Goal: Transaction & Acquisition: Purchase product/service

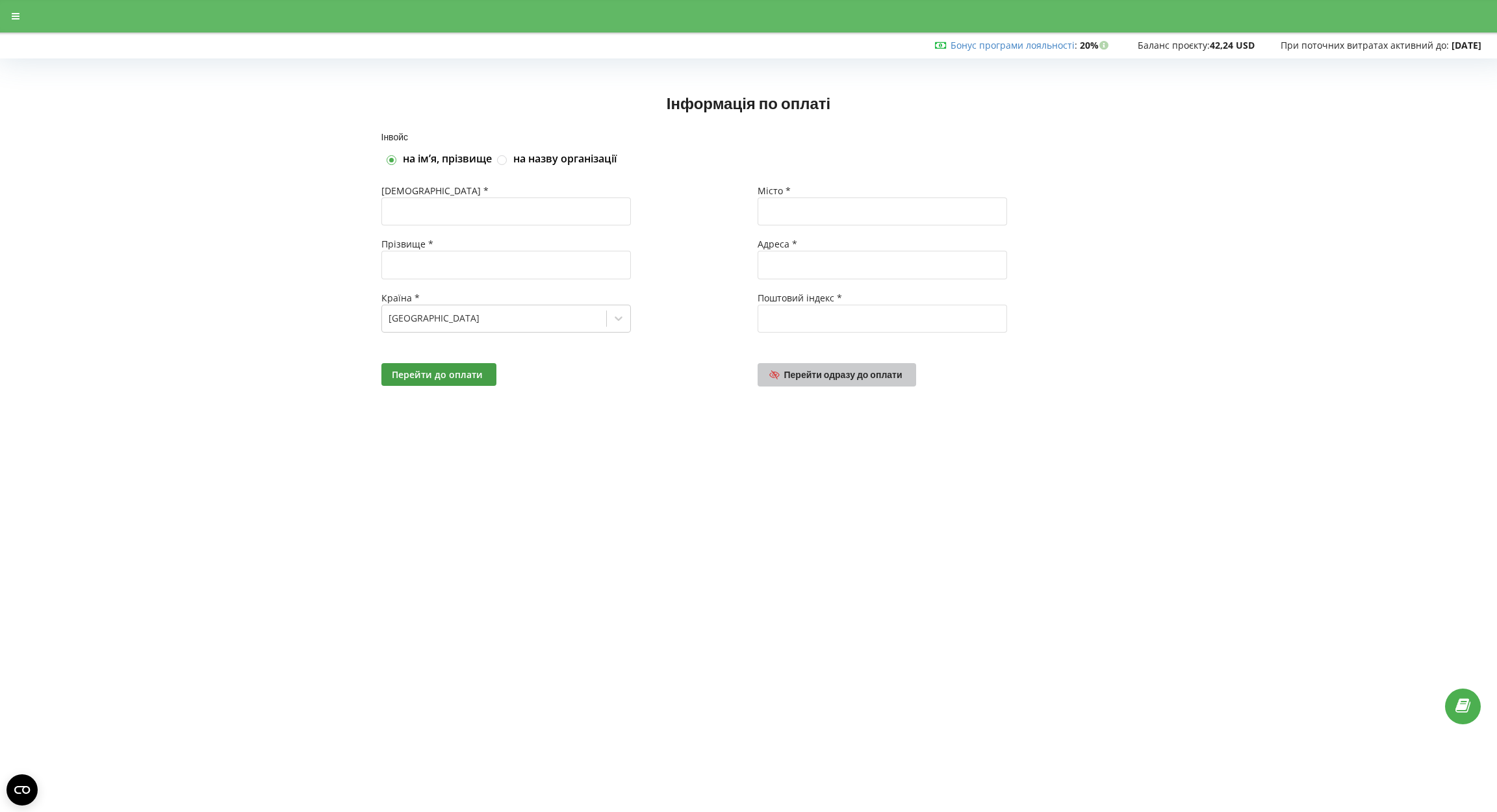
click at [845, 375] on span "Перейти одразу до оплати" at bounding box center [844, 374] width 119 height 11
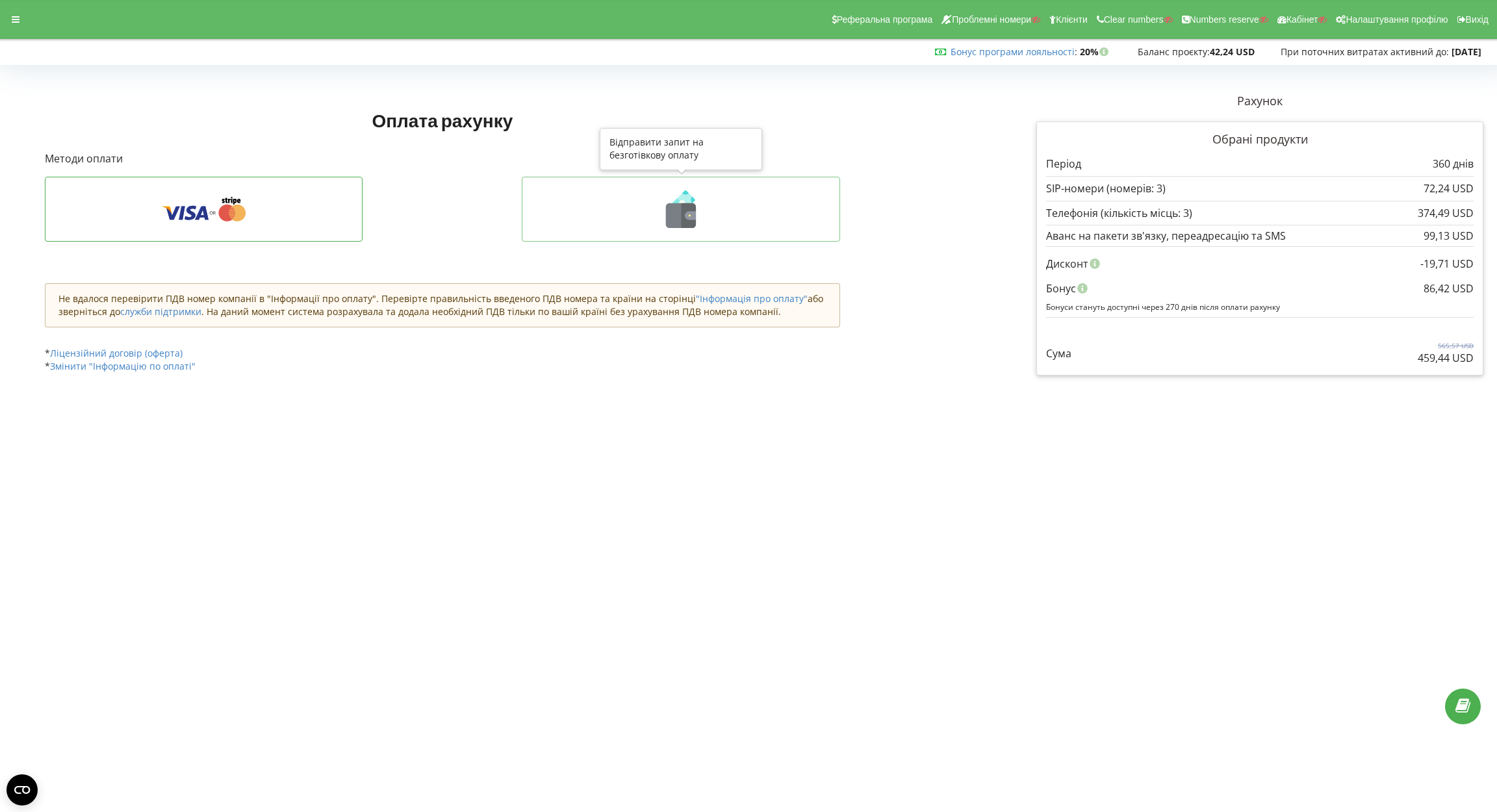
click at [654, 216] on icon at bounding box center [681, 209] width 291 height 38
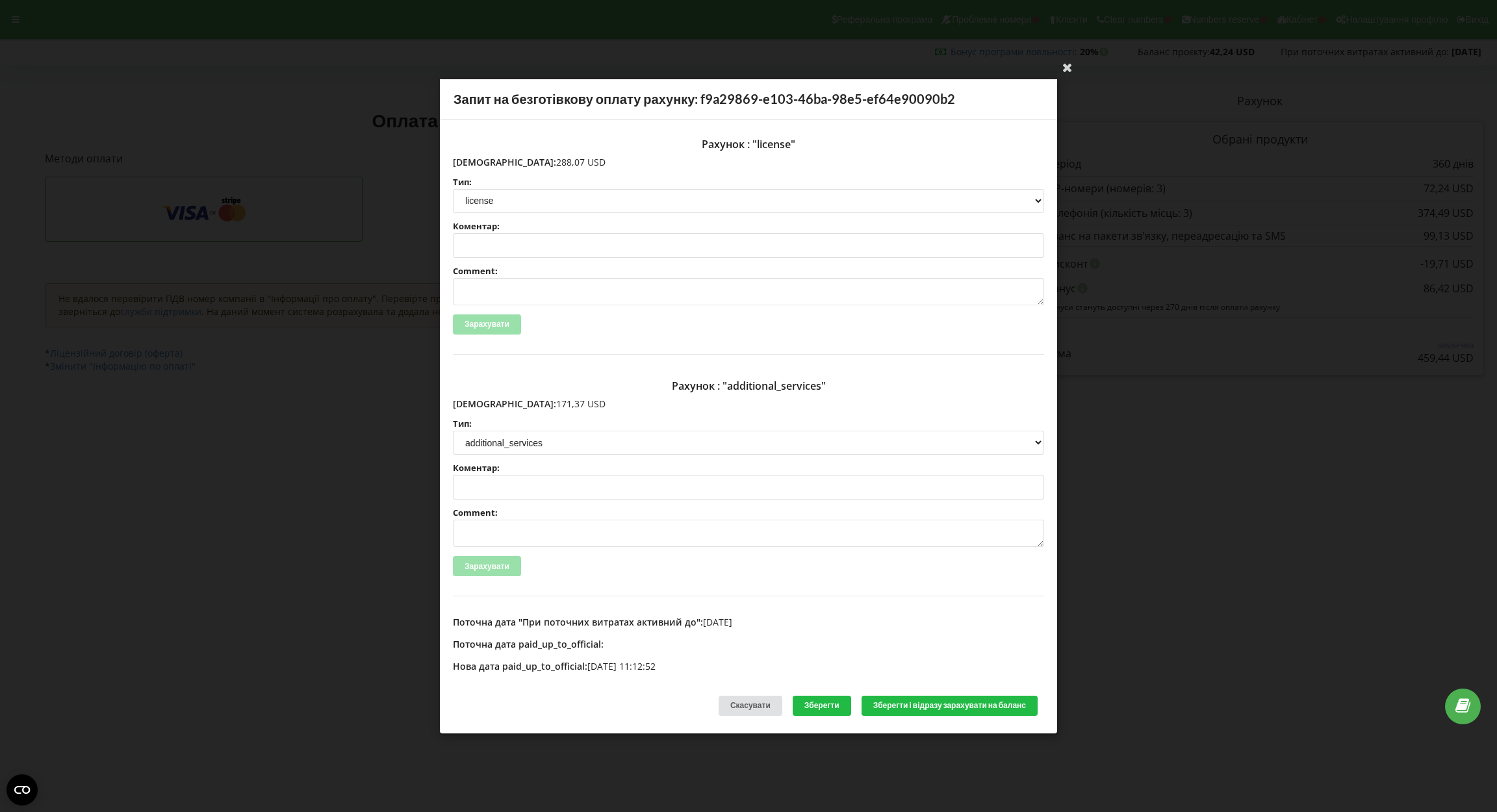
drag, startPoint x: 479, startPoint y: 163, endPoint x: 565, endPoint y: 163, distance: 86.0
click at [565, 163] on p "[DEMOGRAPHIC_DATA]: 288,07 USD" at bounding box center [748, 162] width 592 height 13
copy p "288,07 USD"
drag, startPoint x: 481, startPoint y: 397, endPoint x: 568, endPoint y: 401, distance: 87.1
click at [568, 401] on p "Сума: 171,37 USD" at bounding box center [748, 404] width 592 height 13
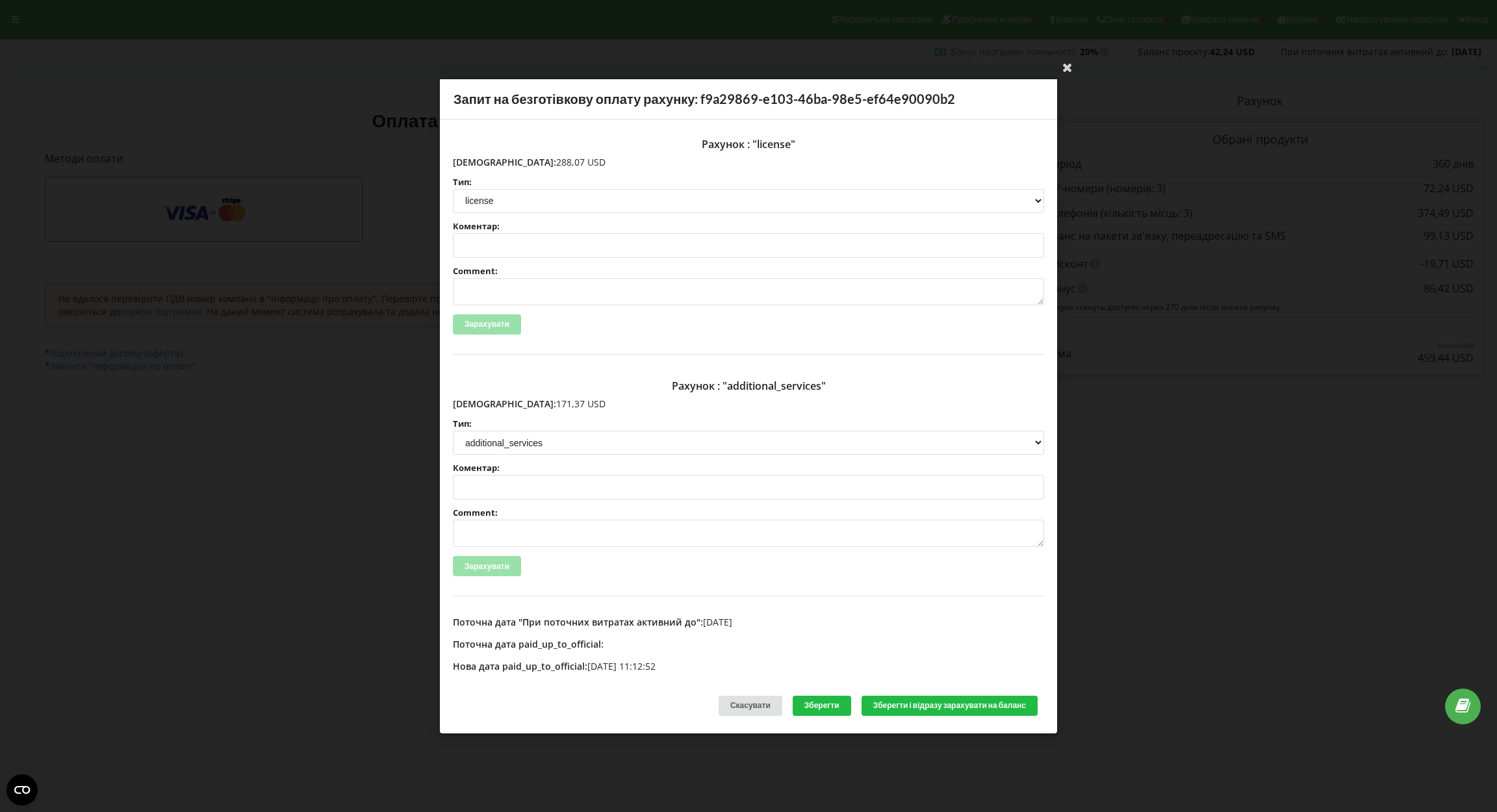
copy p "171,37 USD"
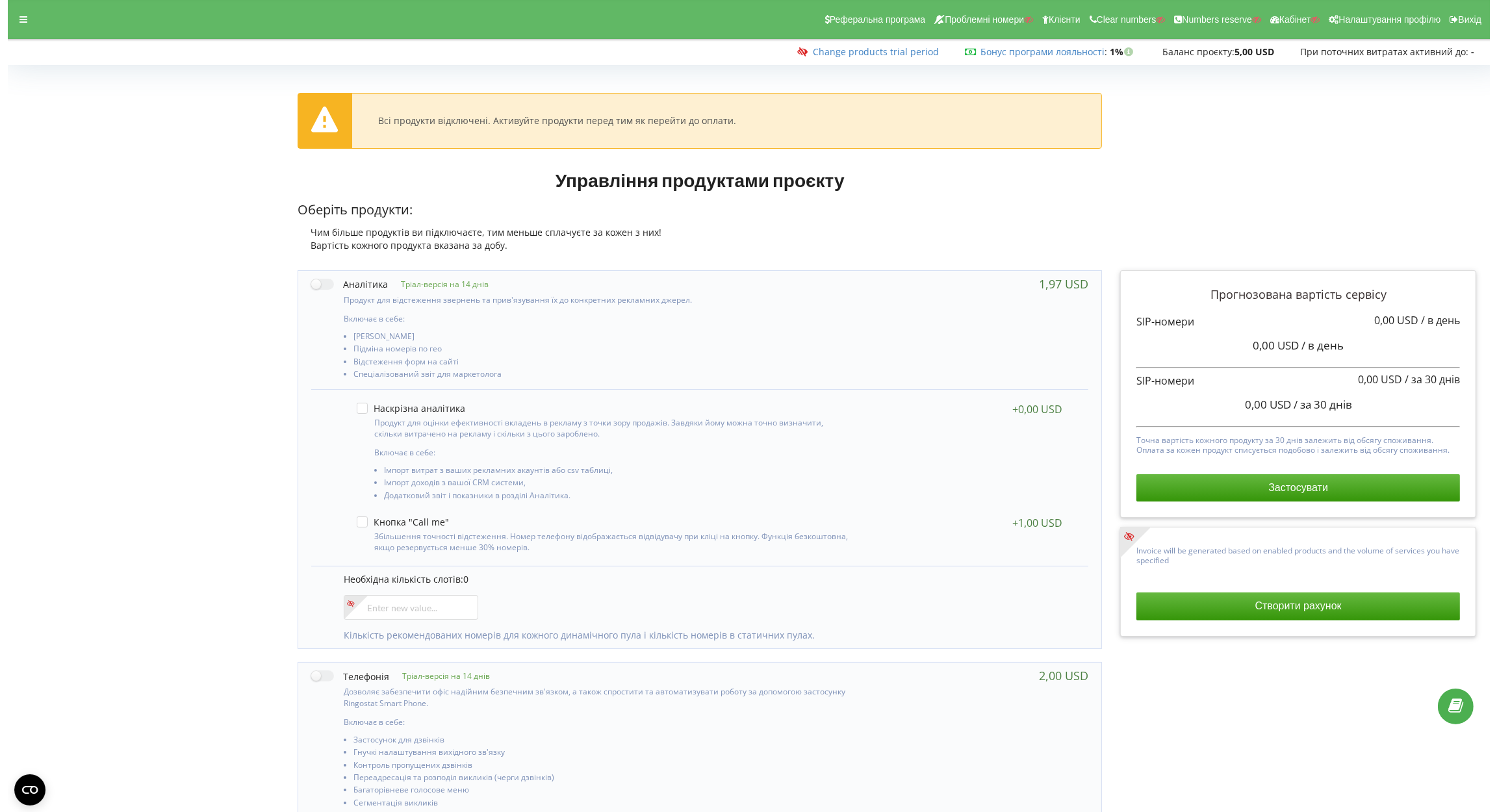
scroll to position [195, 0]
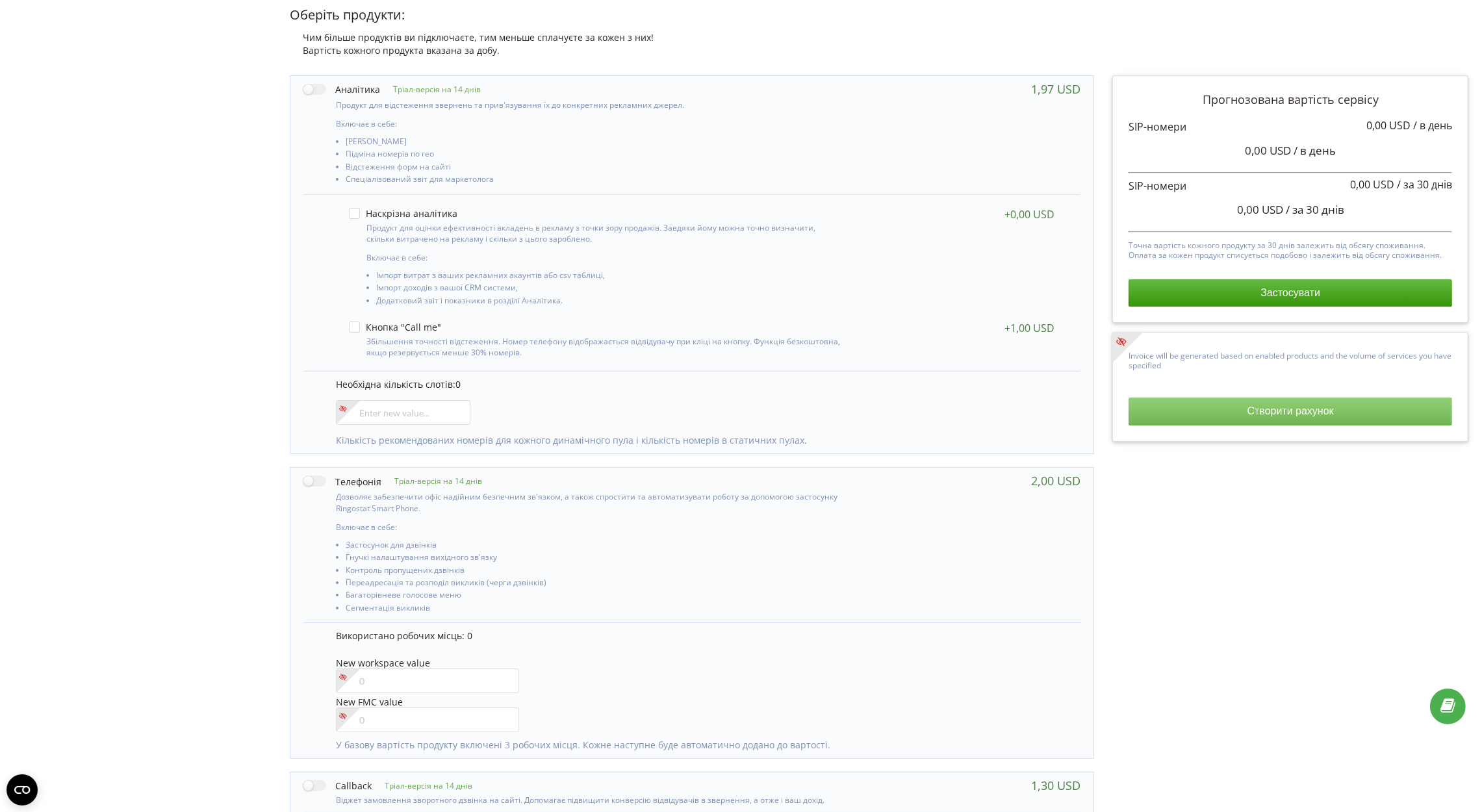
click at [1182, 415] on button "Створити рахунок" at bounding box center [1290, 411] width 323 height 27
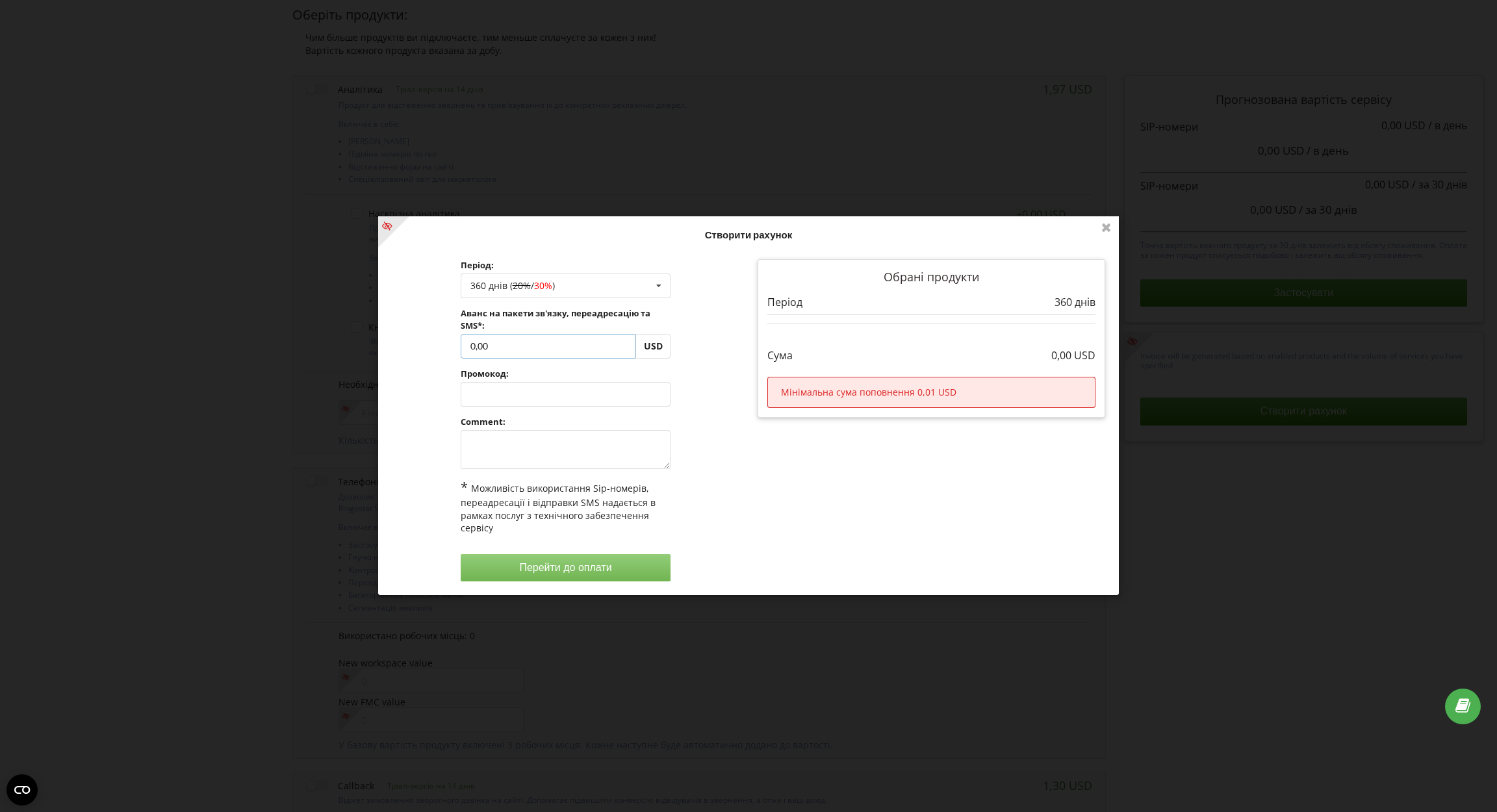
click at [515, 347] on input "0,00" at bounding box center [548, 346] width 175 height 25
click at [575, 290] on div "360 днів ( 20% / 30% ) Поповнити баланс без подовження 30 днів 90 днів 20% / 30…" at bounding box center [566, 286] width 211 height 25
click at [531, 313] on div "Поповнити баланс без подовження" at bounding box center [566, 309] width 209 height 24
drag, startPoint x: 517, startPoint y: 346, endPoint x: 421, endPoint y: 344, distance: 96.0
click at [421, 344] on div "Період: Поповнити баланс без подовження Поповнити баланс без подовження 30 днів…" at bounding box center [565, 421] width 366 height 341
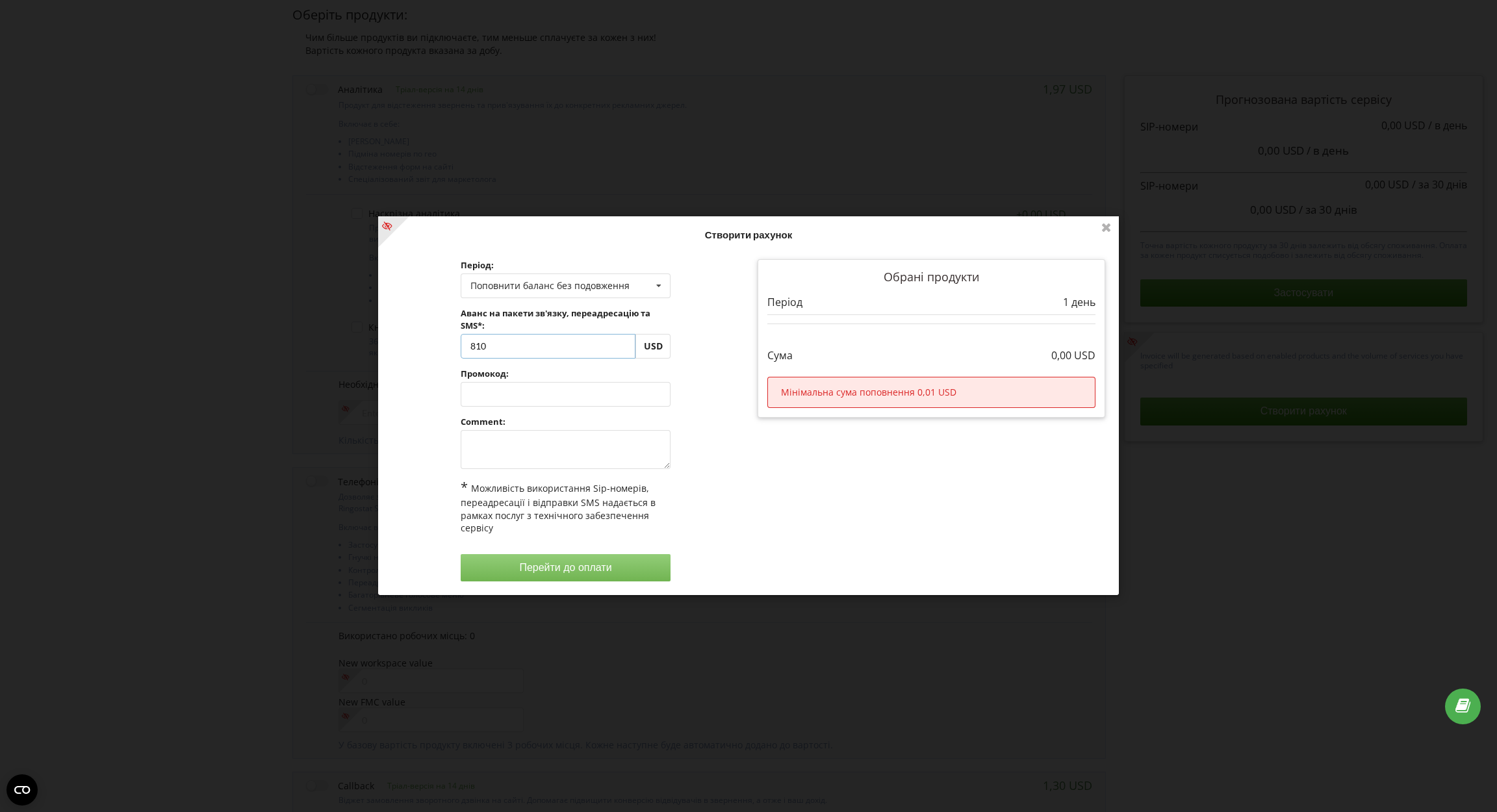
type input "810"
click at [587, 456] on div "Обробка... Створити рахунок Період: Поповнити баланс без подовження Поповнити б…" at bounding box center [749, 406] width 741 height 378
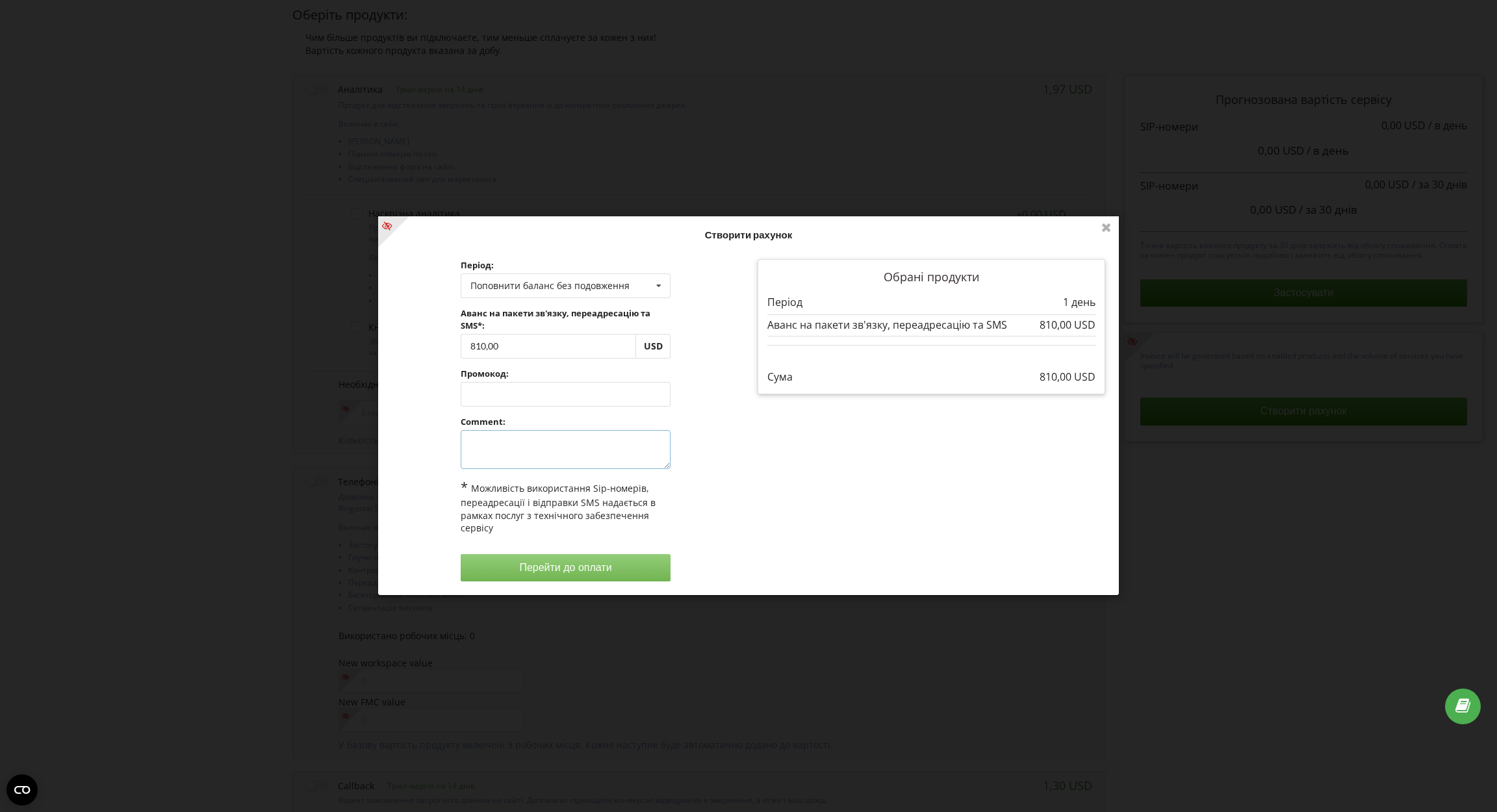
click at [587, 456] on textarea at bounding box center [566, 449] width 211 height 39
type textarea "оплата кастом ШІ"
click at [607, 576] on button "Перейти до оплати" at bounding box center [566, 568] width 211 height 27
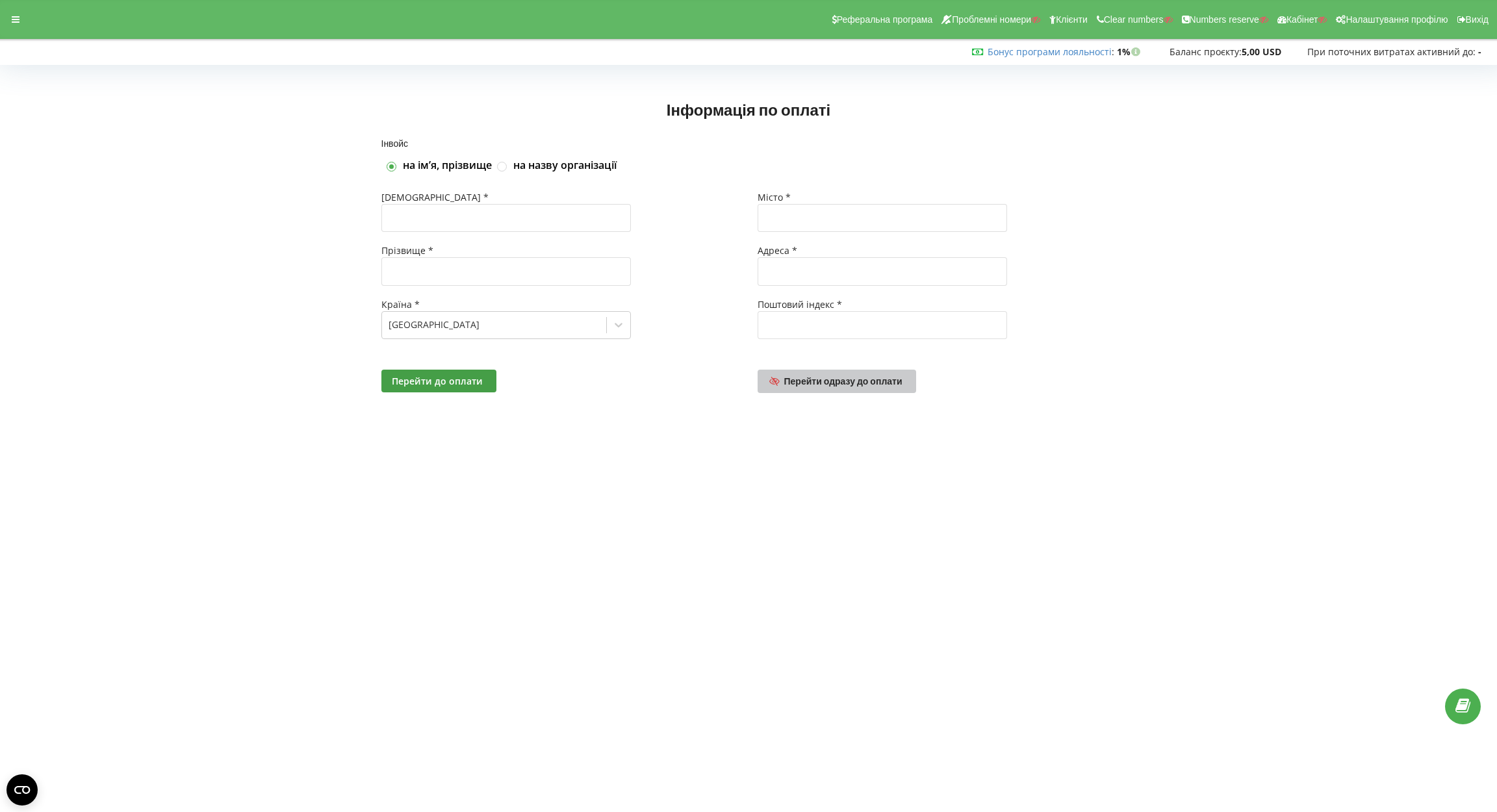
click at [883, 375] on span "Перейти одразу до оплати" at bounding box center [844, 380] width 119 height 11
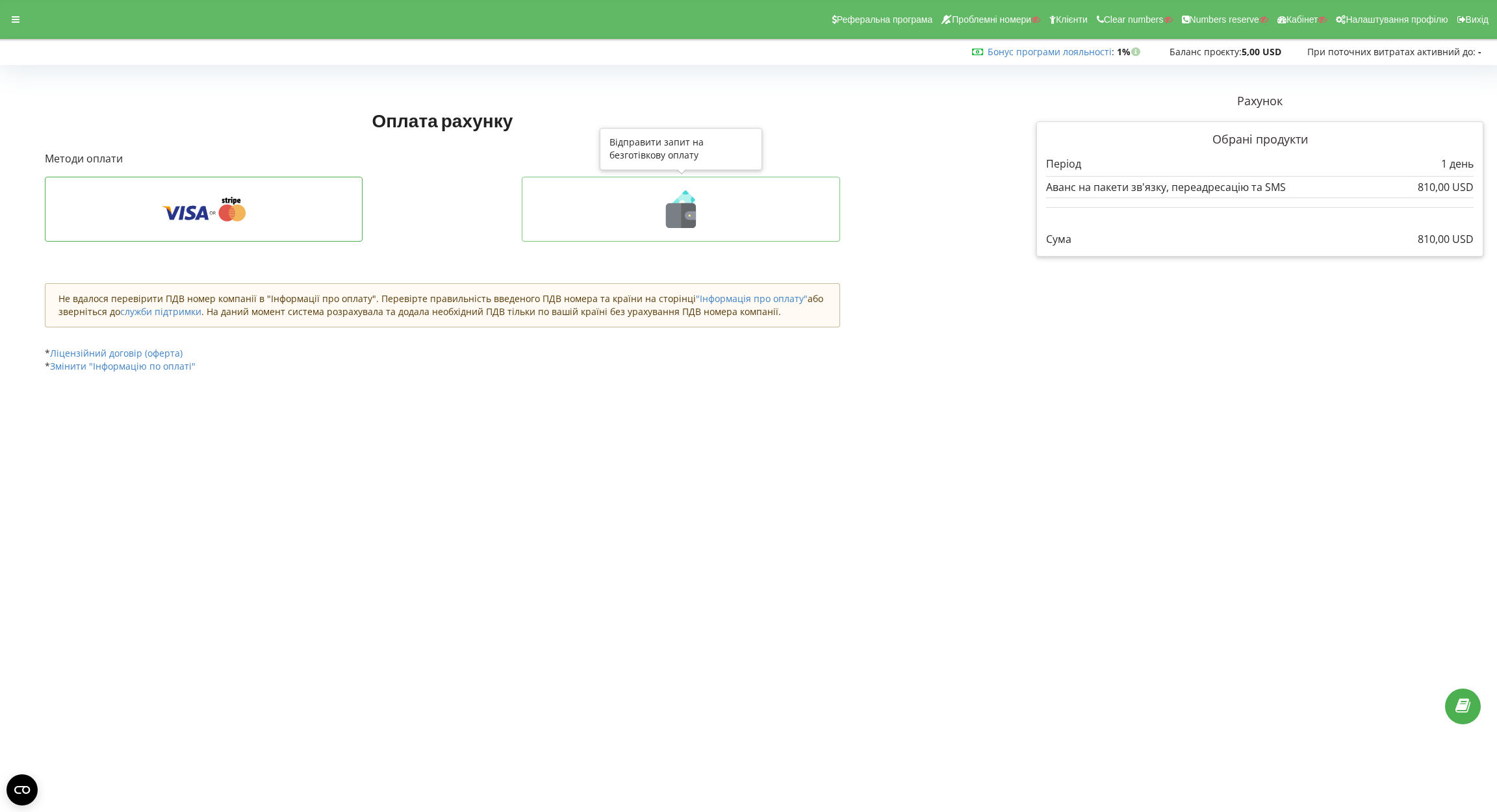
click at [693, 220] on icon at bounding box center [689, 216] width 15 height 25
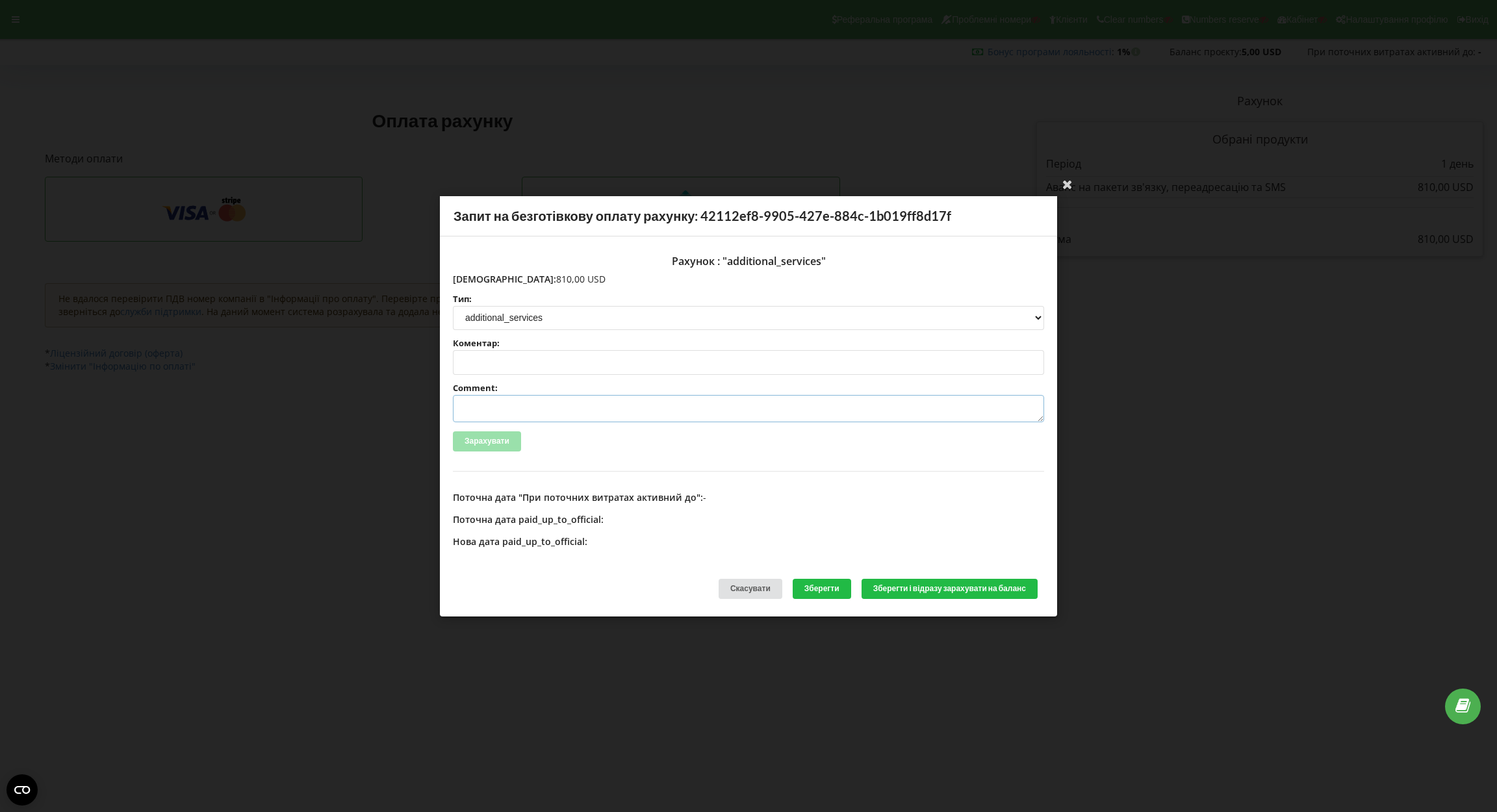
click at [669, 413] on textarea "Comment:" at bounding box center [748, 408] width 592 height 27
paste textarea "№R-06682 від 08.09.2025"
type textarea "Счет №R-06682 від 08.09.2025 на ТОВ АСС"
click at [891, 582] on button "Зберегти і відразу зарахувати на баланс" at bounding box center [950, 589] width 176 height 20
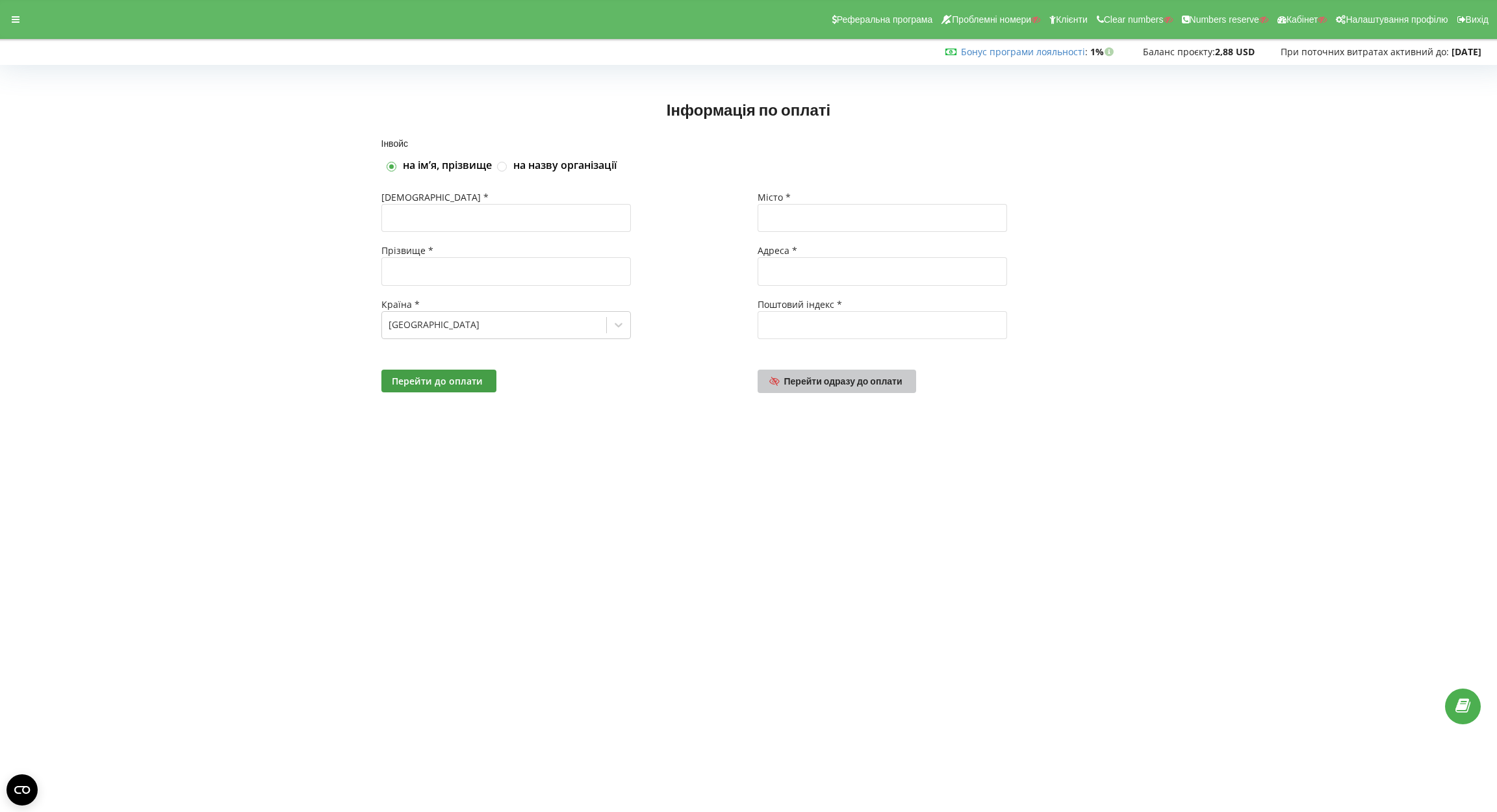
click at [828, 383] on span "Перейти одразу до оплати" at bounding box center [844, 380] width 119 height 11
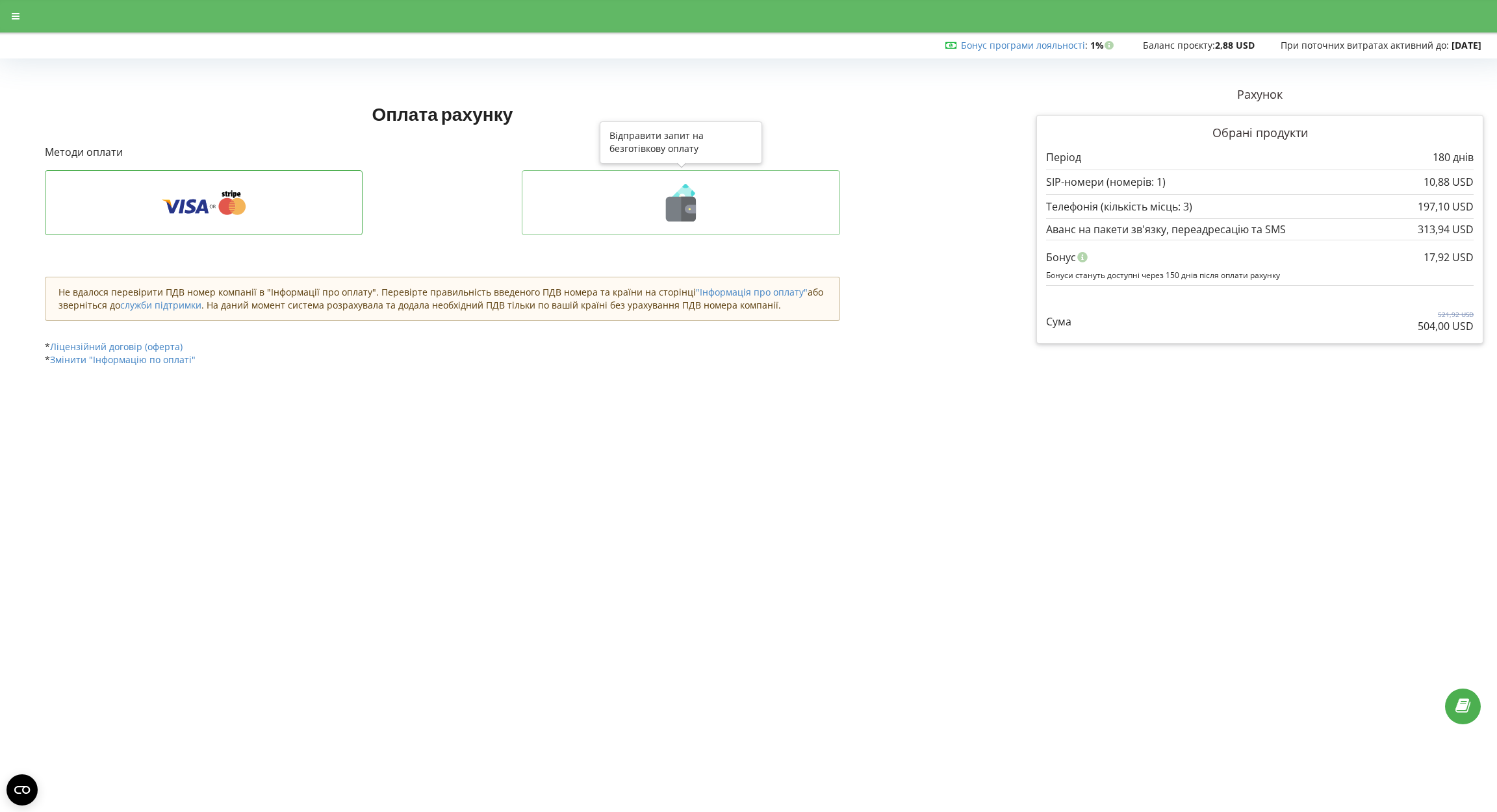
click at [580, 208] on icon at bounding box center [681, 202] width 291 height 38
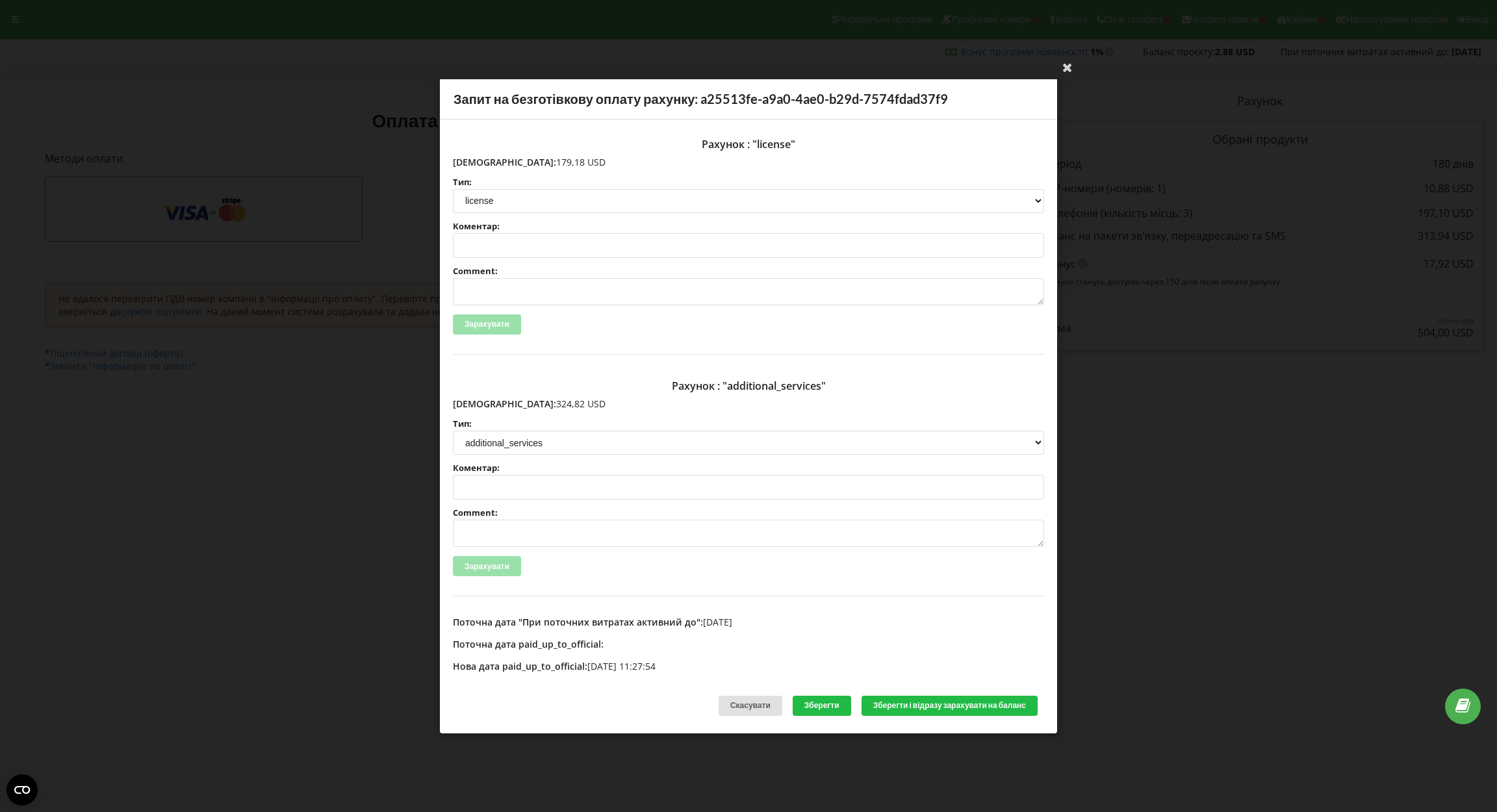
drag, startPoint x: 481, startPoint y: 160, endPoint x: 576, endPoint y: 160, distance: 95.0
click at [576, 160] on p "Сума: 179,18 USD" at bounding box center [748, 162] width 592 height 13
copy p "179,18 USD"
drag, startPoint x: 481, startPoint y: 405, endPoint x: 578, endPoint y: 406, distance: 97.0
click at [578, 406] on p "Сума: 324,82 USD" at bounding box center [748, 404] width 592 height 13
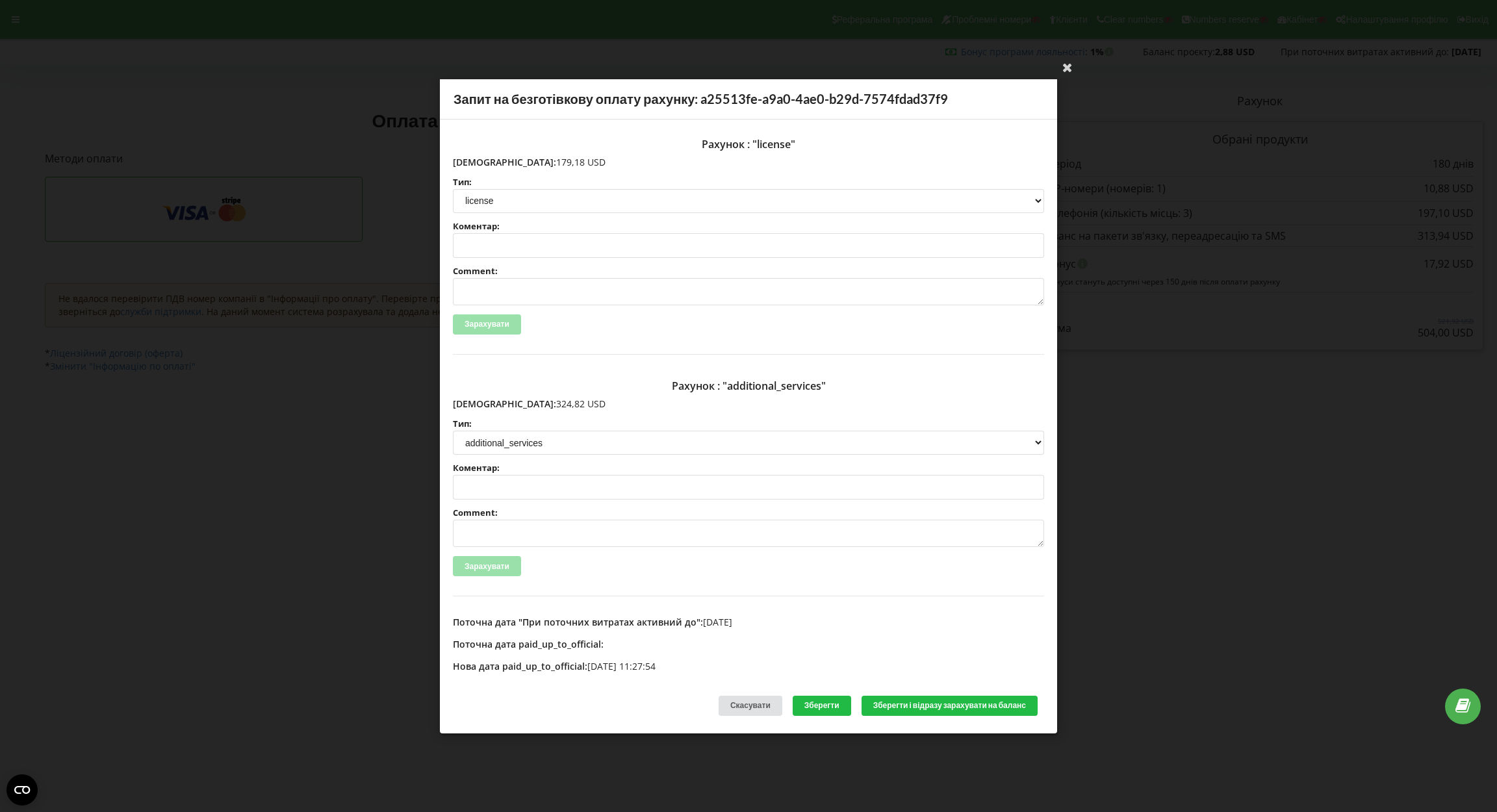
copy p "324,82 USD"
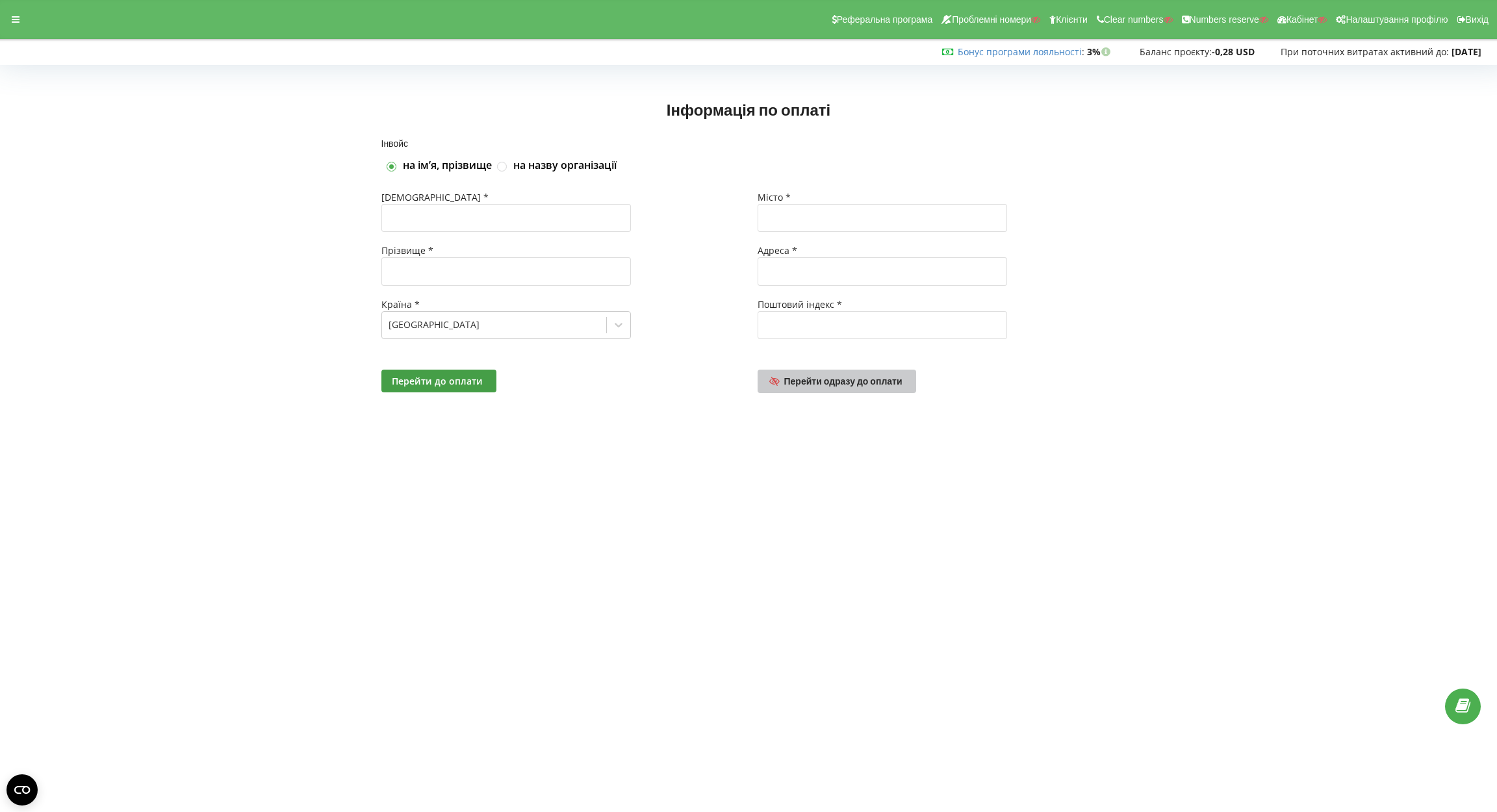
click at [852, 383] on span "Перейти одразу до оплати" at bounding box center [844, 380] width 119 height 11
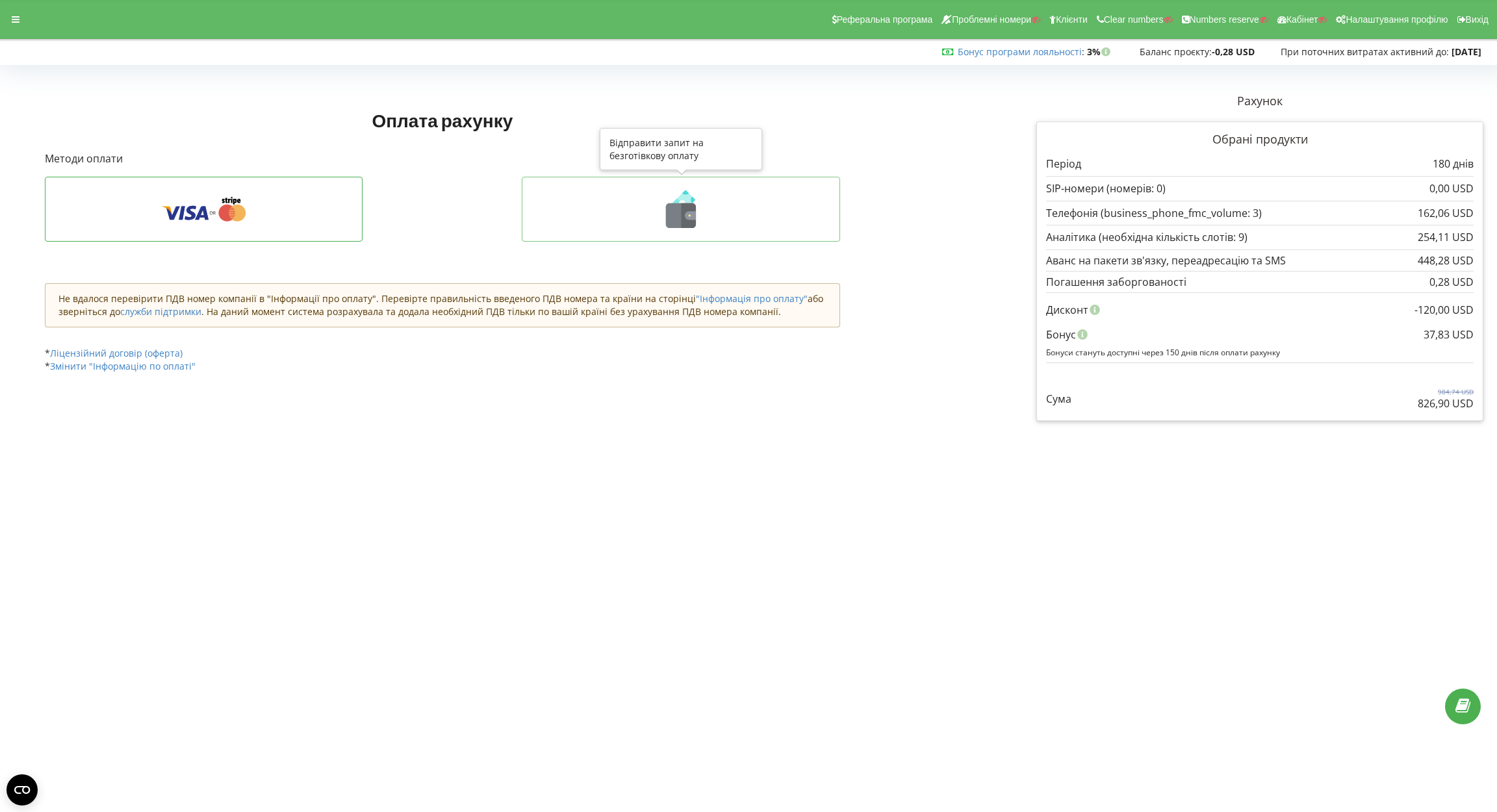
click at [700, 200] on icon at bounding box center [681, 209] width 291 height 38
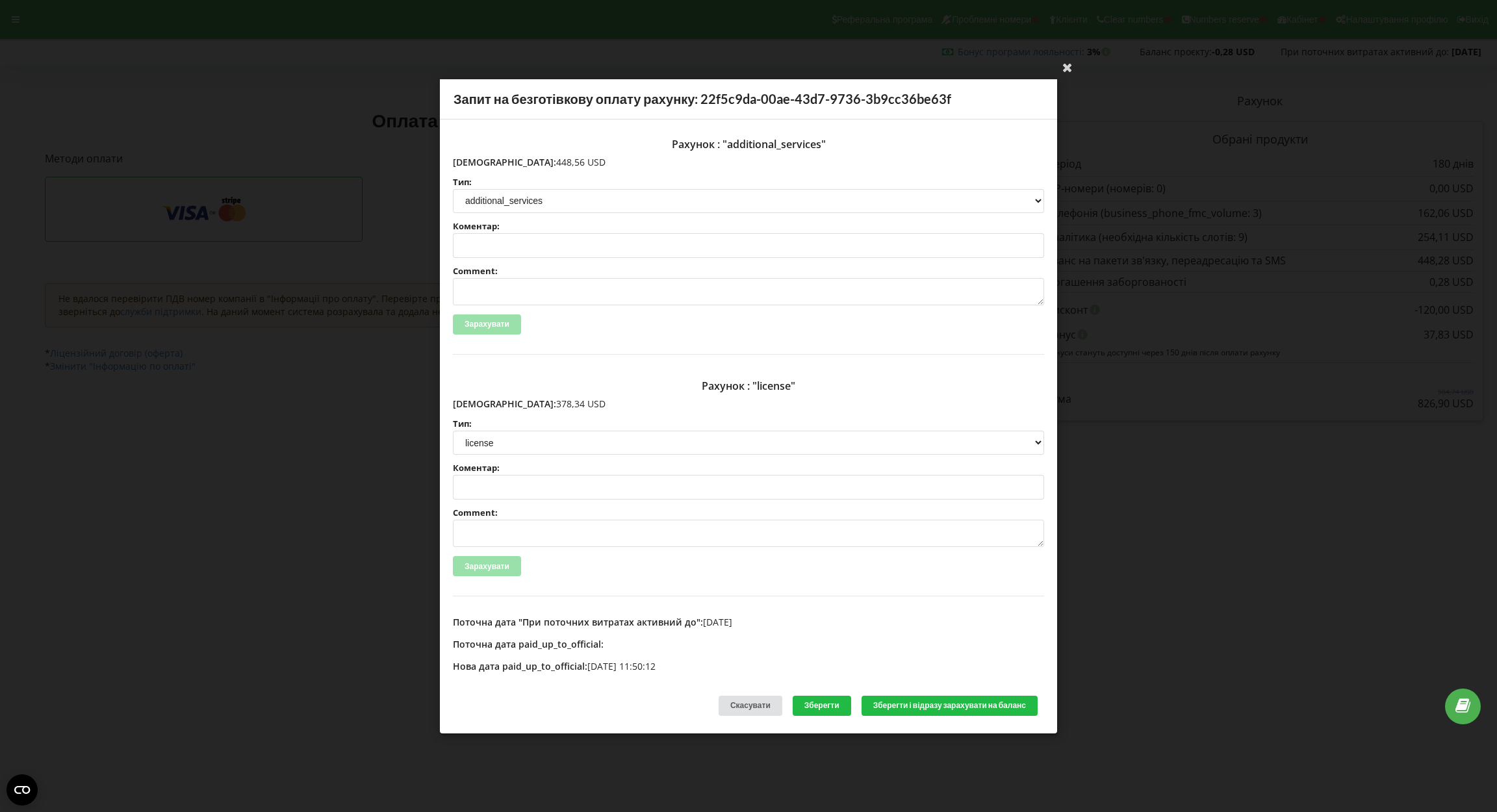
drag, startPoint x: 481, startPoint y: 401, endPoint x: 564, endPoint y: 397, distance: 83.1
click at [564, 397] on p "Сума: 378,34 USD" at bounding box center [748, 404] width 592 height 13
copy p "378,34 USD"
drag, startPoint x: 510, startPoint y: 165, endPoint x: 588, endPoint y: 169, distance: 78.1
click at [588, 169] on div "Рахунок : "additional_services" Сума: 448,56 USD Тип: license license_expansion…" at bounding box center [748, 243] width 592 height 222
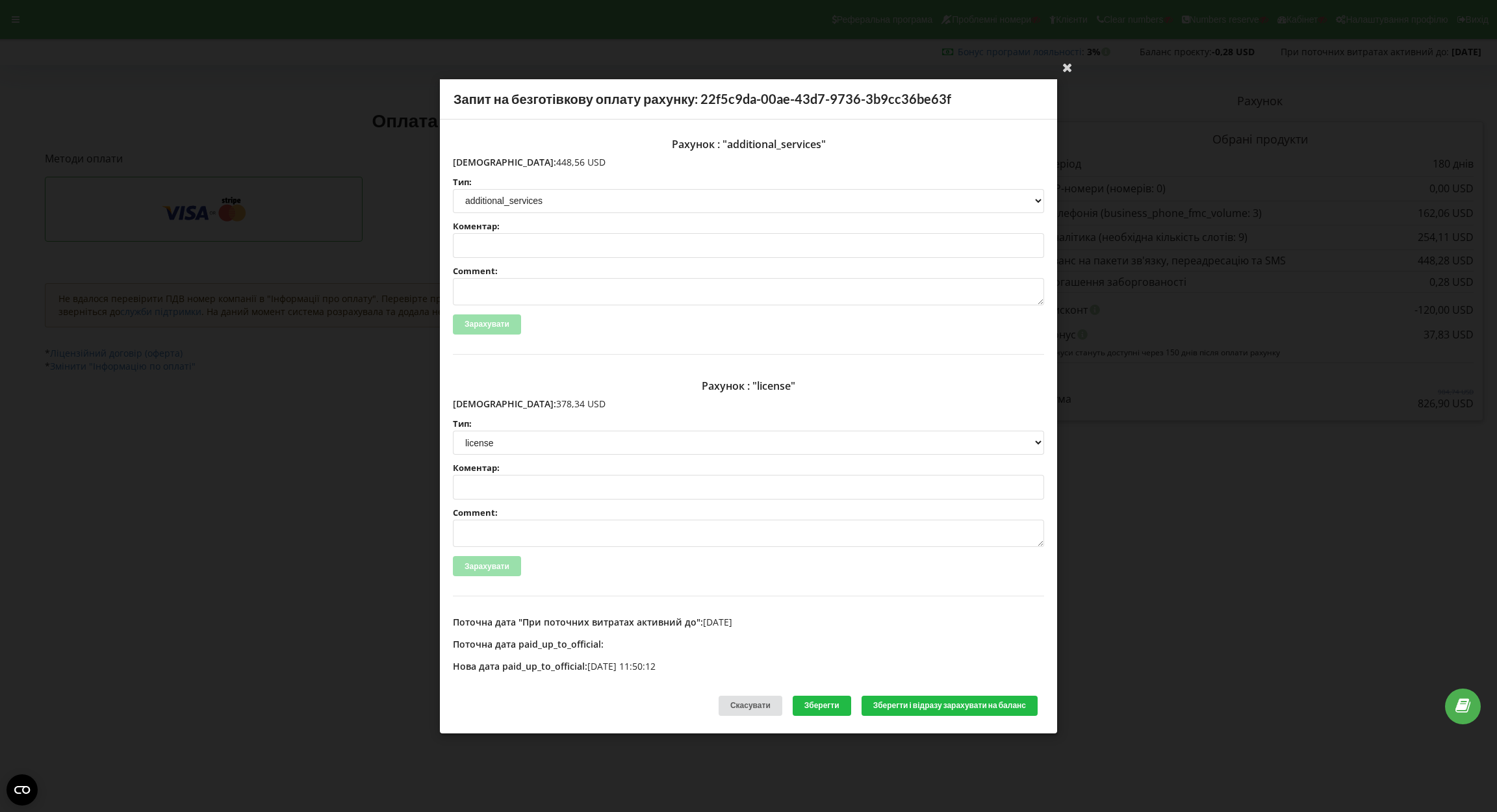
copy div "448,56 USD Тип:"
click at [521, 172] on div "Рахунок : "additional_services" Сума: 448,56 USD Тип: license license_expansion…" at bounding box center [748, 243] width 592 height 222
drag, startPoint x: 481, startPoint y: 159, endPoint x: 551, endPoint y: 159, distance: 70.0
click at [551, 159] on p "Сума: 448,56 USD" at bounding box center [748, 162] width 592 height 13
copy p "448,56 USD"
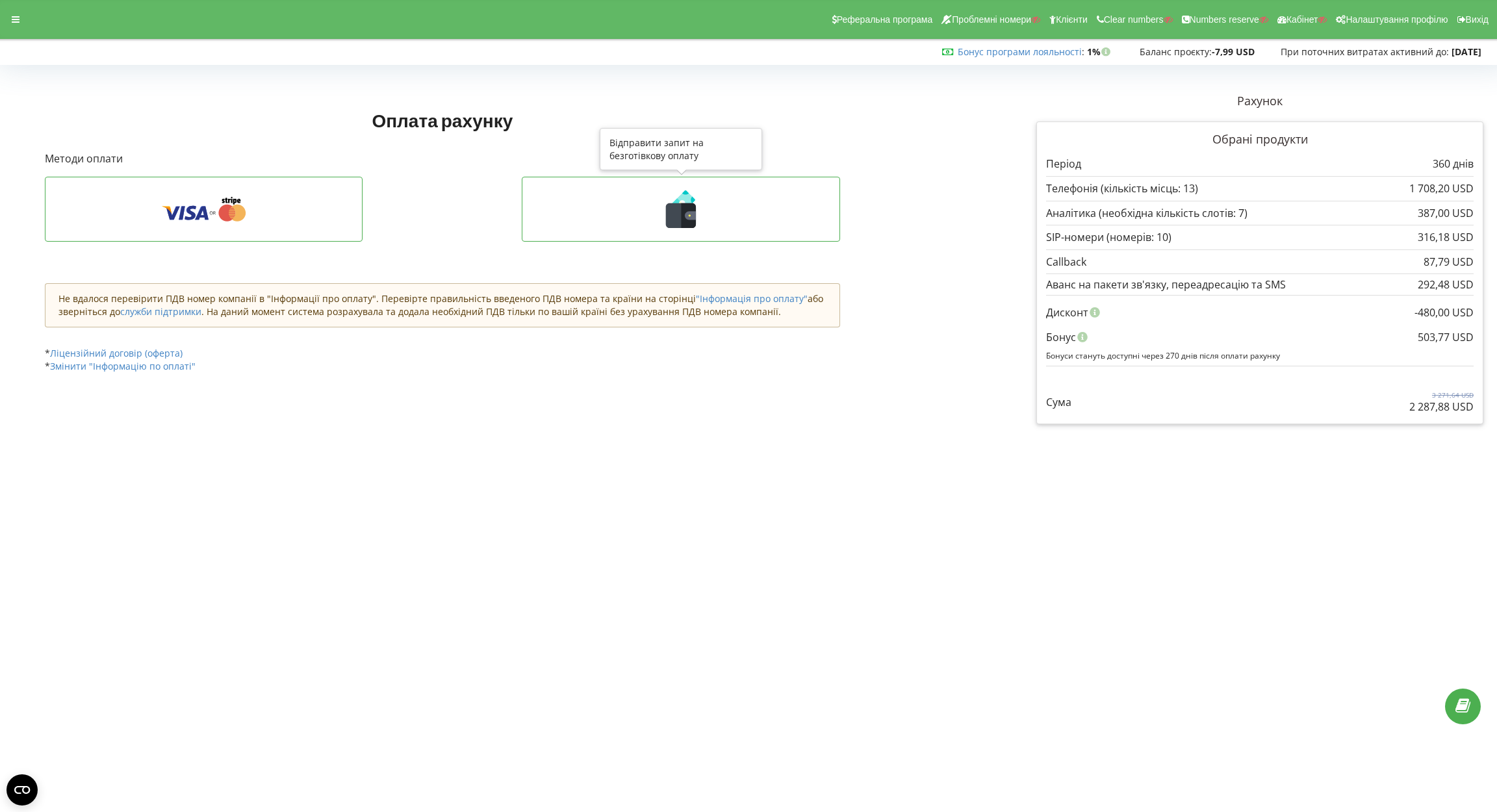
drag, startPoint x: 662, startPoint y: 207, endPoint x: 711, endPoint y: 212, distance: 49.3
click at [665, 207] on icon at bounding box center [681, 209] width 291 height 38
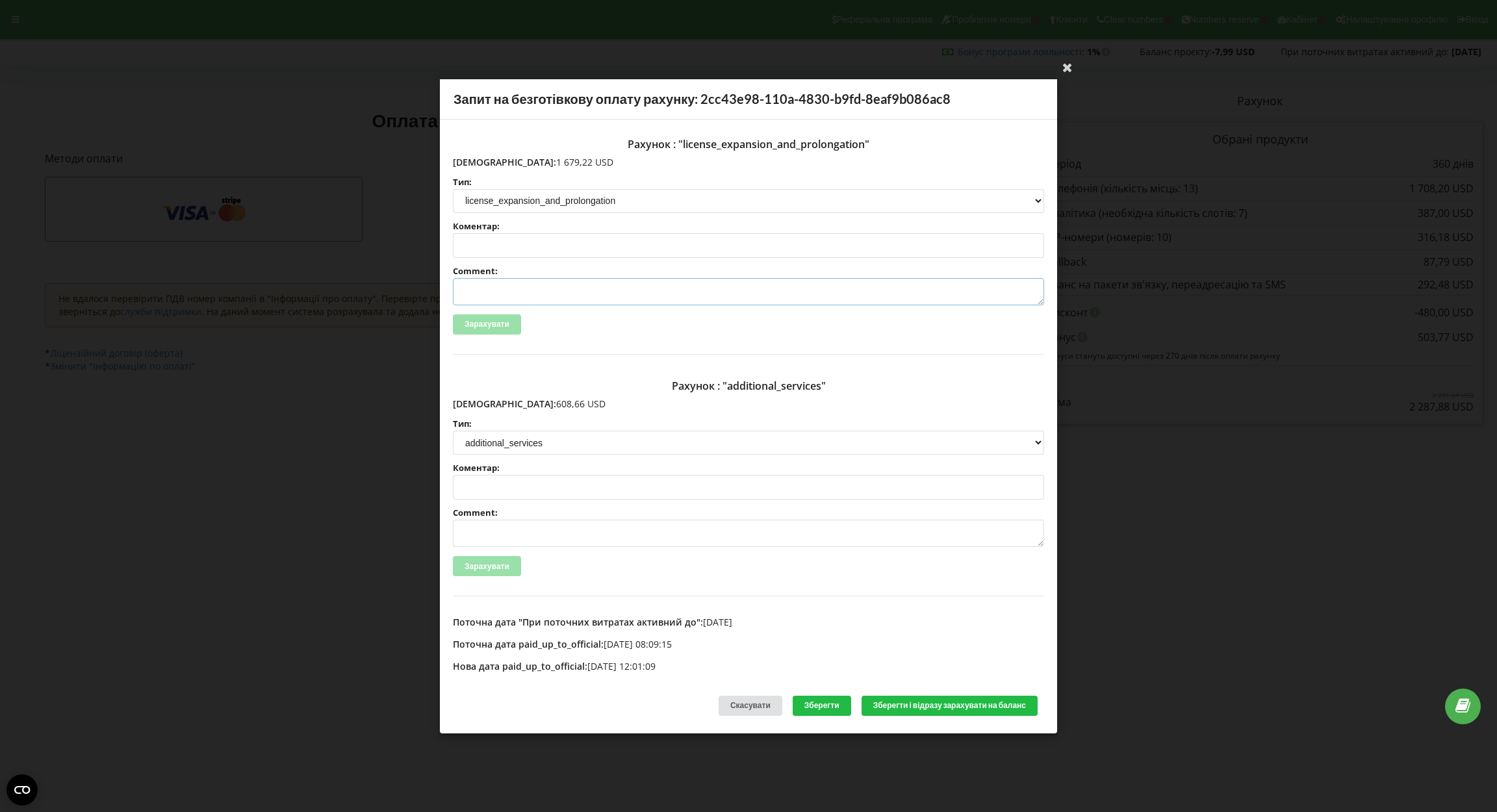
click at [549, 294] on textarea "Comment:" at bounding box center [748, 291] width 592 height 27
paste textarea "№R06470 від 04.09.2025"
drag, startPoint x: 461, startPoint y: 288, endPoint x: 744, endPoint y: 288, distance: 283.0
click at [744, 288] on textarea "Счет №R06470 від 04.09.2025 на ТОВ АСС" at bounding box center [748, 291] width 592 height 27
type textarea "Счет №R06470 від 04.09.2025 на ТОВ АСС"
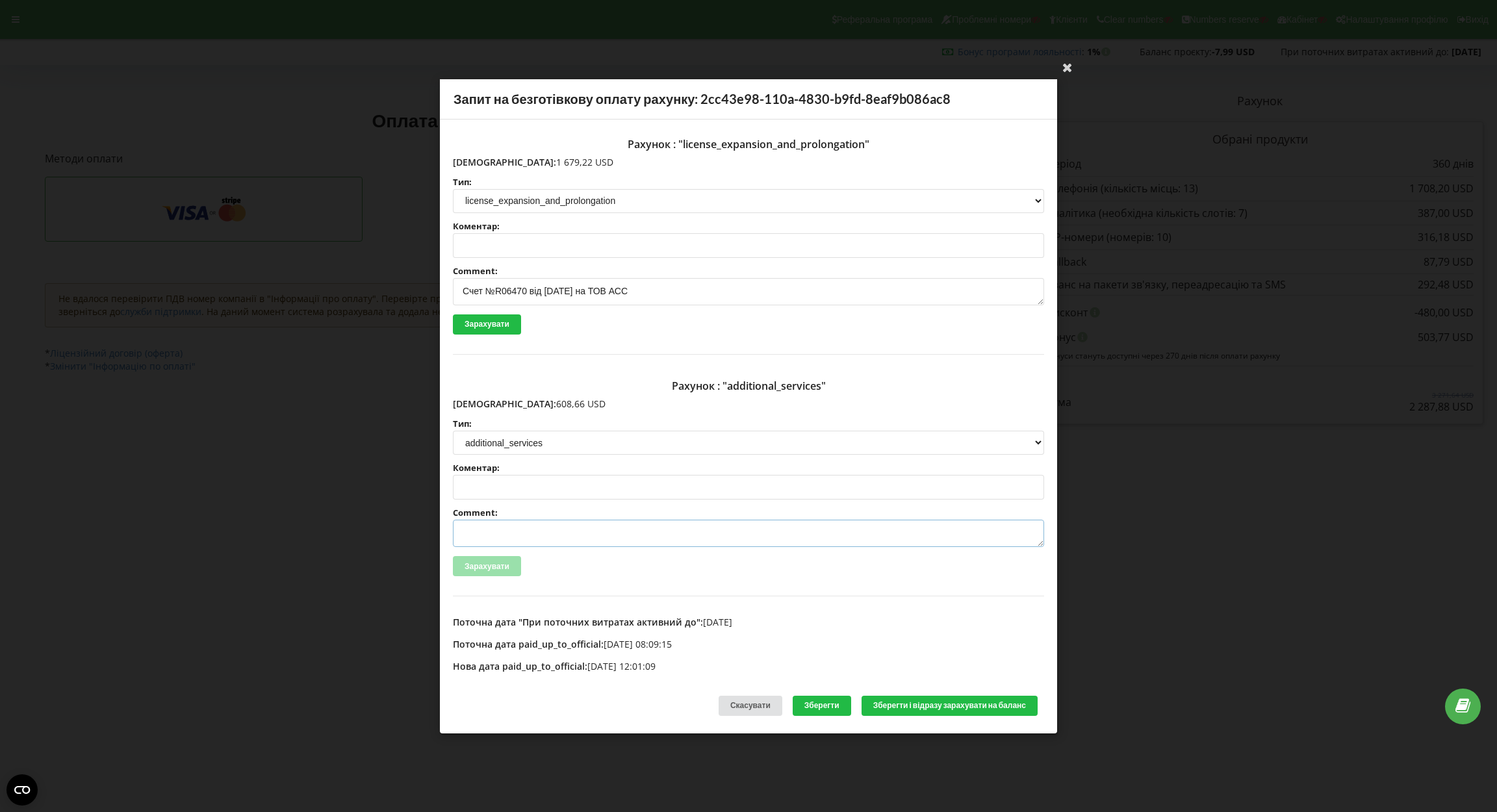
click at [525, 531] on textarea "Comment:" at bounding box center [748, 533] width 592 height 27
paste textarea "Счет №R06470 від 04.09.2025 на ТОВ АСС"
click at [526, 528] on textarea "Счет №R06470 від 04.09.2025 на ТОВ АСС" at bounding box center [748, 533] width 592 height 27
type textarea "Счет №R06472 від 04.09.2025 на ТОВ АСС"
click at [941, 703] on button "Зберегти і відразу зарахувати на баланс" at bounding box center [950, 705] width 176 height 20
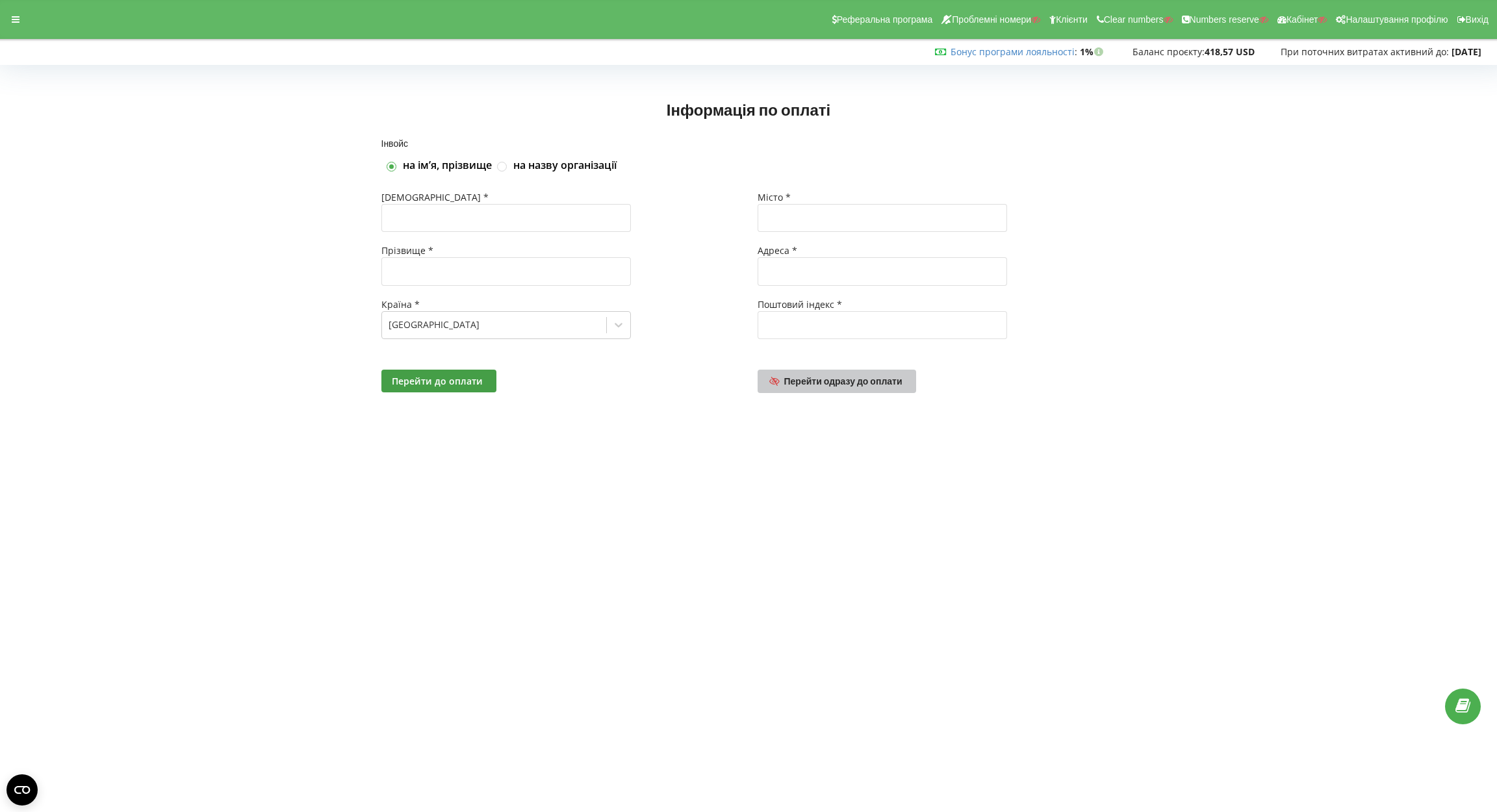
click at [802, 392] on link "Перейти одразу до оплати" at bounding box center [837, 381] width 159 height 23
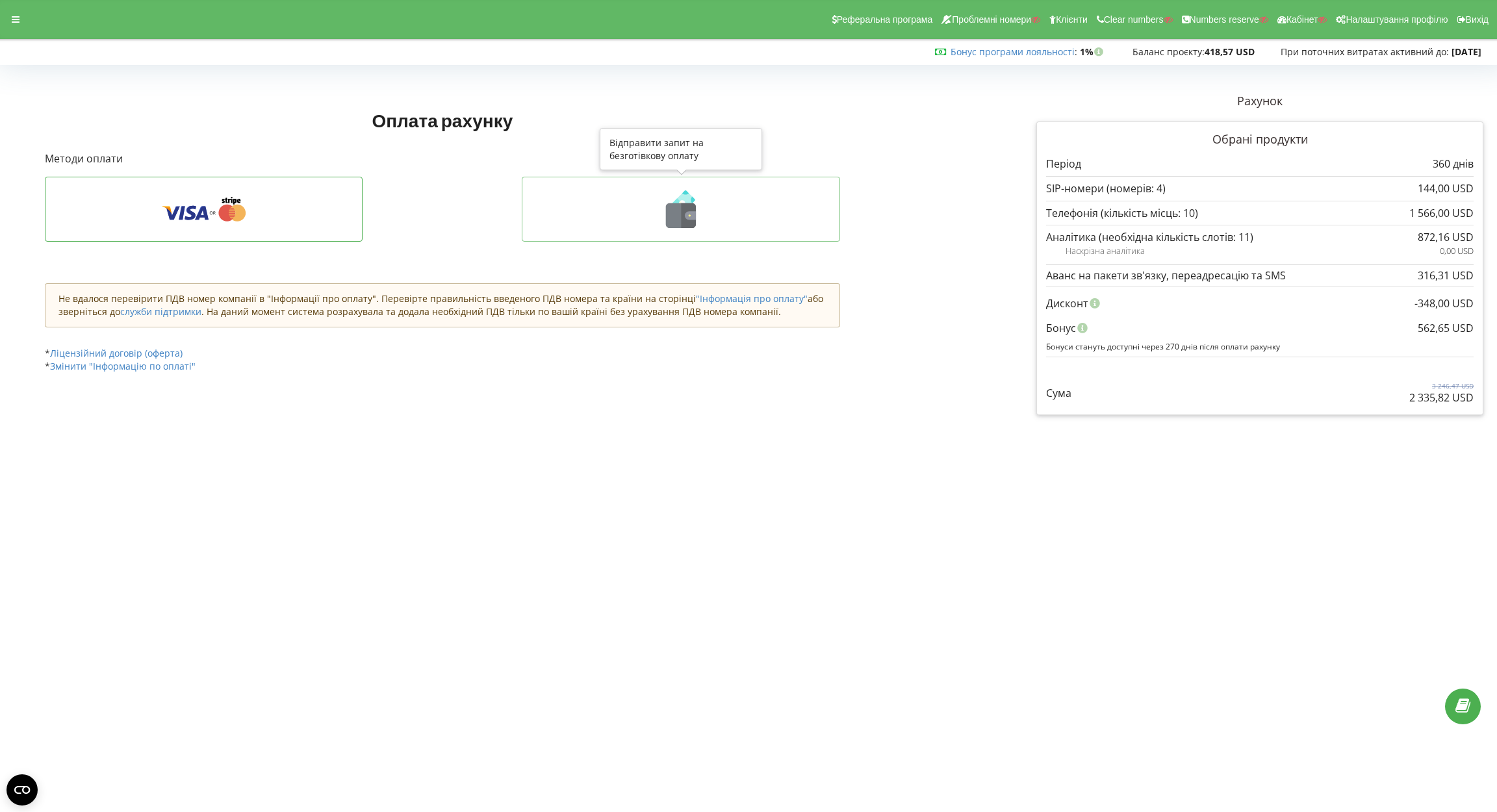
click at [625, 190] on icon at bounding box center [681, 209] width 291 height 38
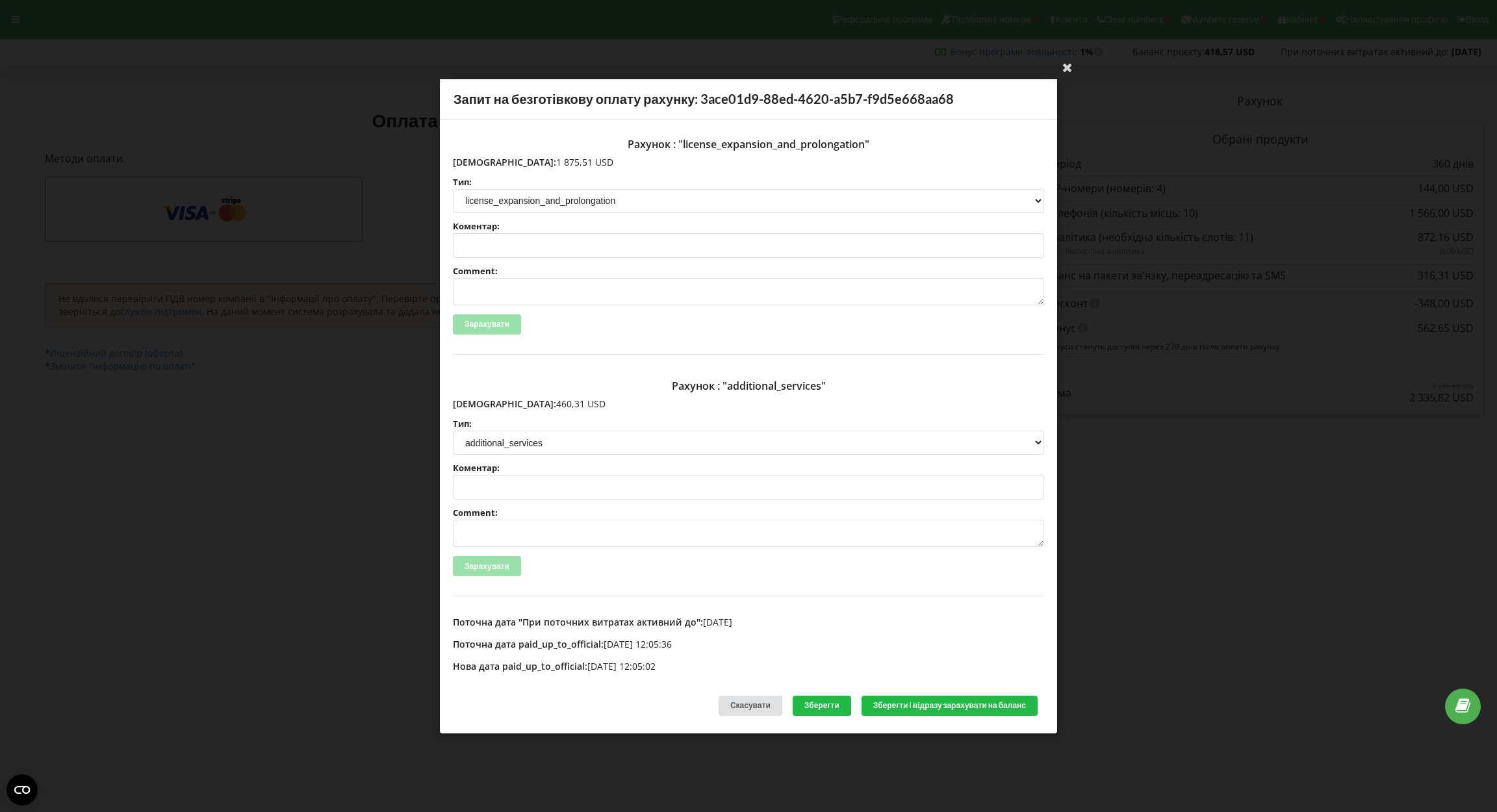
drag, startPoint x: 479, startPoint y: 157, endPoint x: 558, endPoint y: 157, distance: 79.0
click at [558, 157] on p "[DEMOGRAPHIC_DATA]: 1 875,51 USD" at bounding box center [748, 162] width 592 height 13
copy p "1 875,51 USD"
drag, startPoint x: 488, startPoint y: 405, endPoint x: 551, endPoint y: 401, distance: 63.1
click at [551, 401] on p "[DEMOGRAPHIC_DATA]: 460,31 USD" at bounding box center [748, 404] width 592 height 13
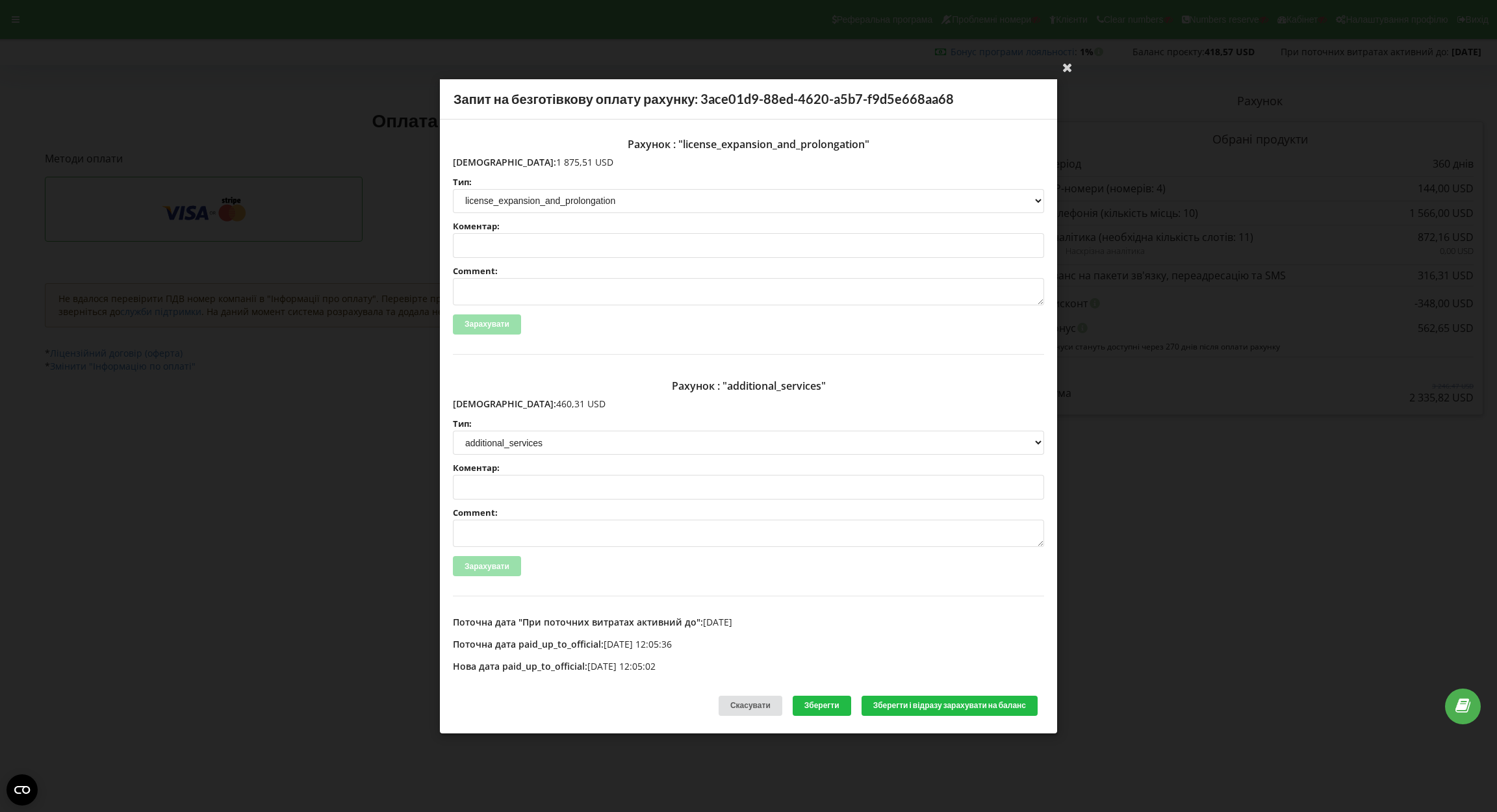
copy p "460,31 USD"
